Goal: Task Accomplishment & Management: Use online tool/utility

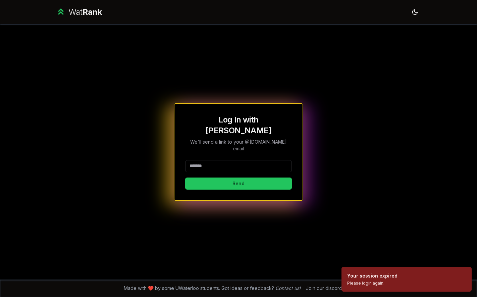
click at [216, 160] on input at bounding box center [238, 166] width 107 height 12
type input "*******"
click at [203, 177] on button "Send" at bounding box center [238, 183] width 107 height 12
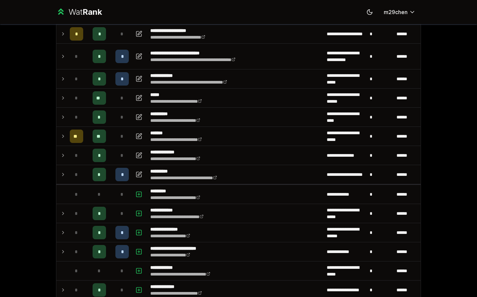
scroll to position [137, 0]
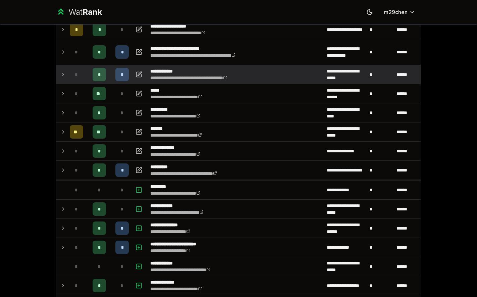
click at [65, 74] on icon at bounding box center [62, 74] width 5 height 8
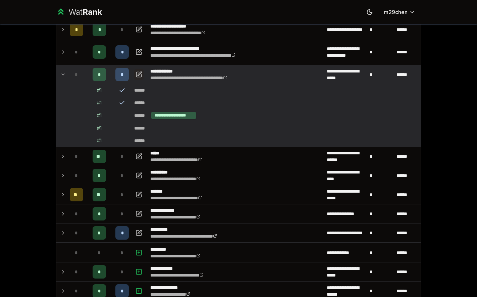
click at [137, 73] on icon "button" at bounding box center [138, 74] width 7 height 8
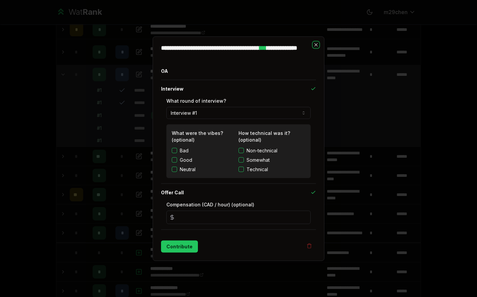
click at [315, 42] on icon "button" at bounding box center [315, 44] width 5 height 5
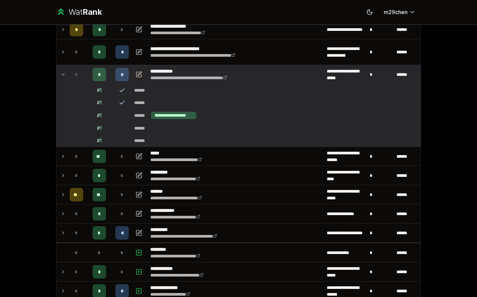
click at [141, 75] on icon "button" at bounding box center [138, 74] width 7 height 8
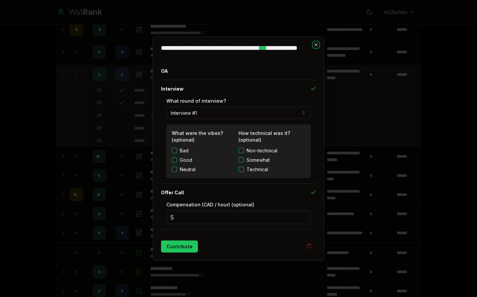
click at [317, 44] on icon "button" at bounding box center [315, 44] width 5 height 5
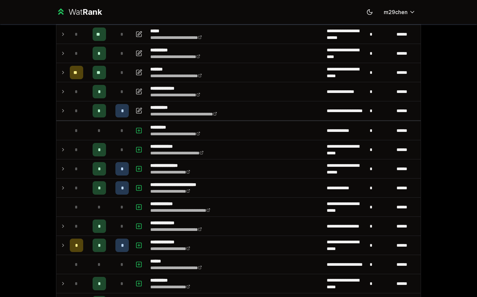
scroll to position [260, 0]
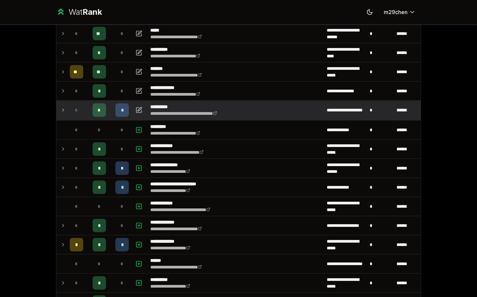
click at [68, 114] on td "*" at bounding box center [76, 110] width 19 height 19
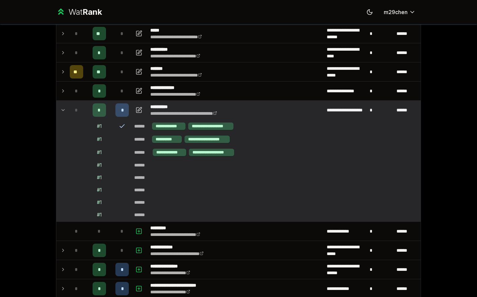
click at [68, 114] on td "*" at bounding box center [76, 110] width 19 height 19
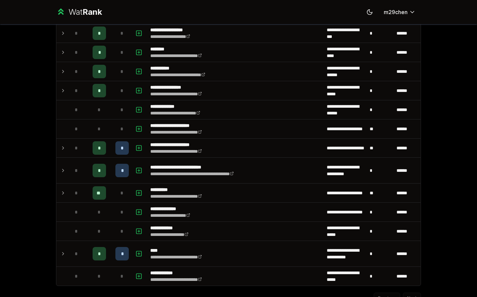
scroll to position [878, 0]
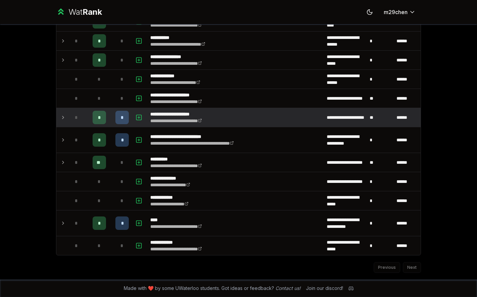
click at [64, 116] on icon at bounding box center [62, 117] width 5 height 8
